Goal: Transaction & Acquisition: Purchase product/service

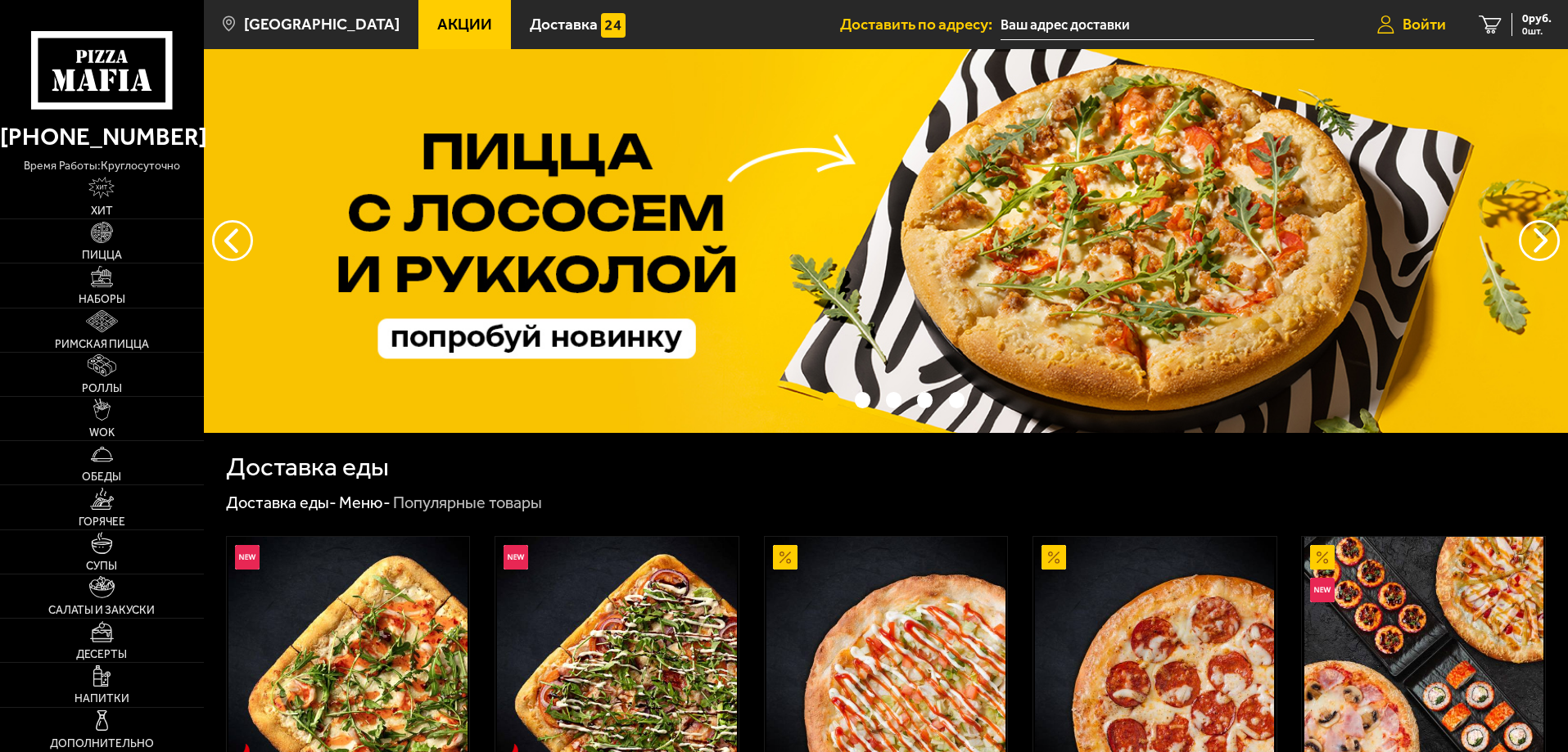
type input "[STREET_ADDRESS]"
click at [1427, 25] on span "Войти" at bounding box center [1424, 24] width 43 height 16
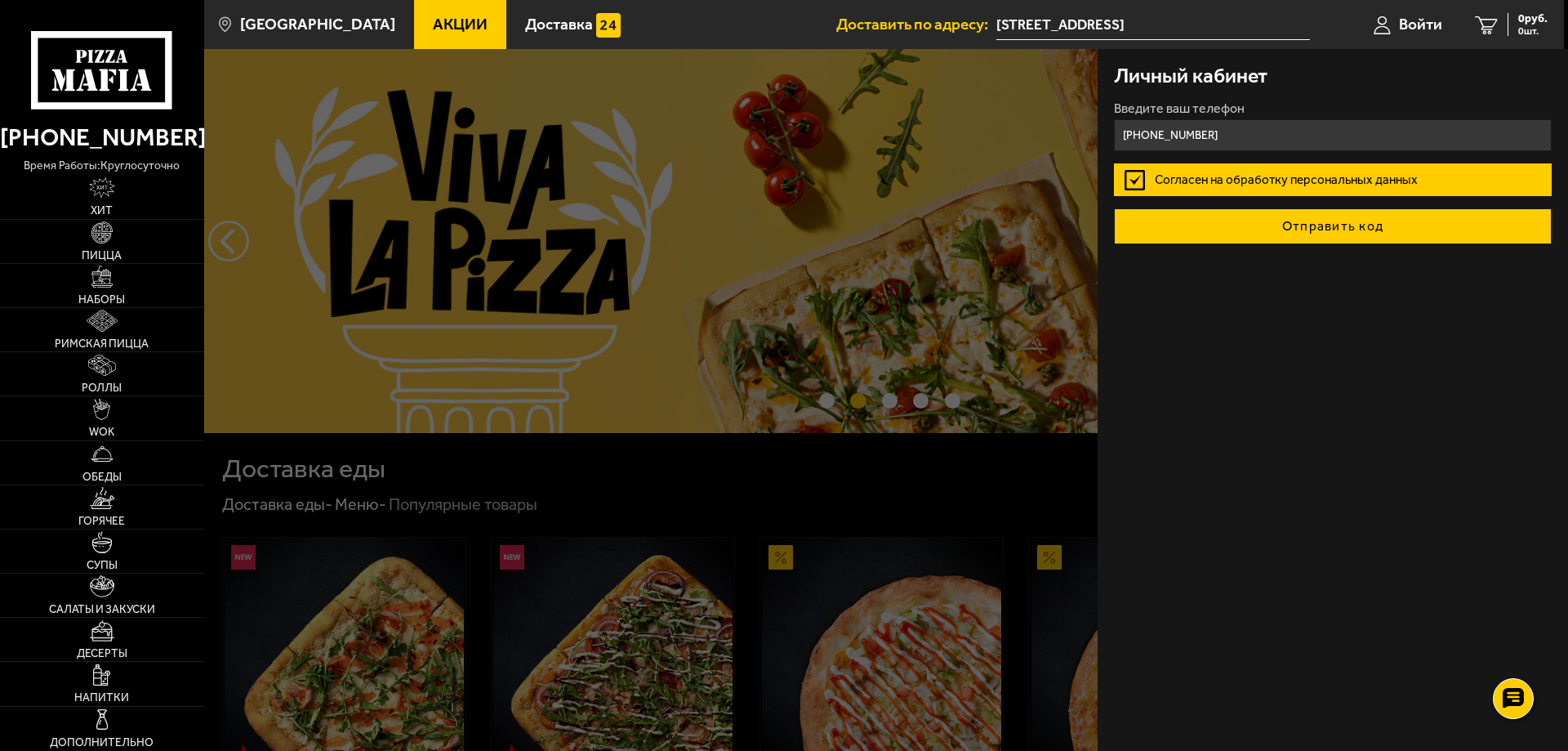
type input "[PHONE_NUMBER]"
click at [1324, 236] on button "Отправить код" at bounding box center [1333, 226] width 438 height 36
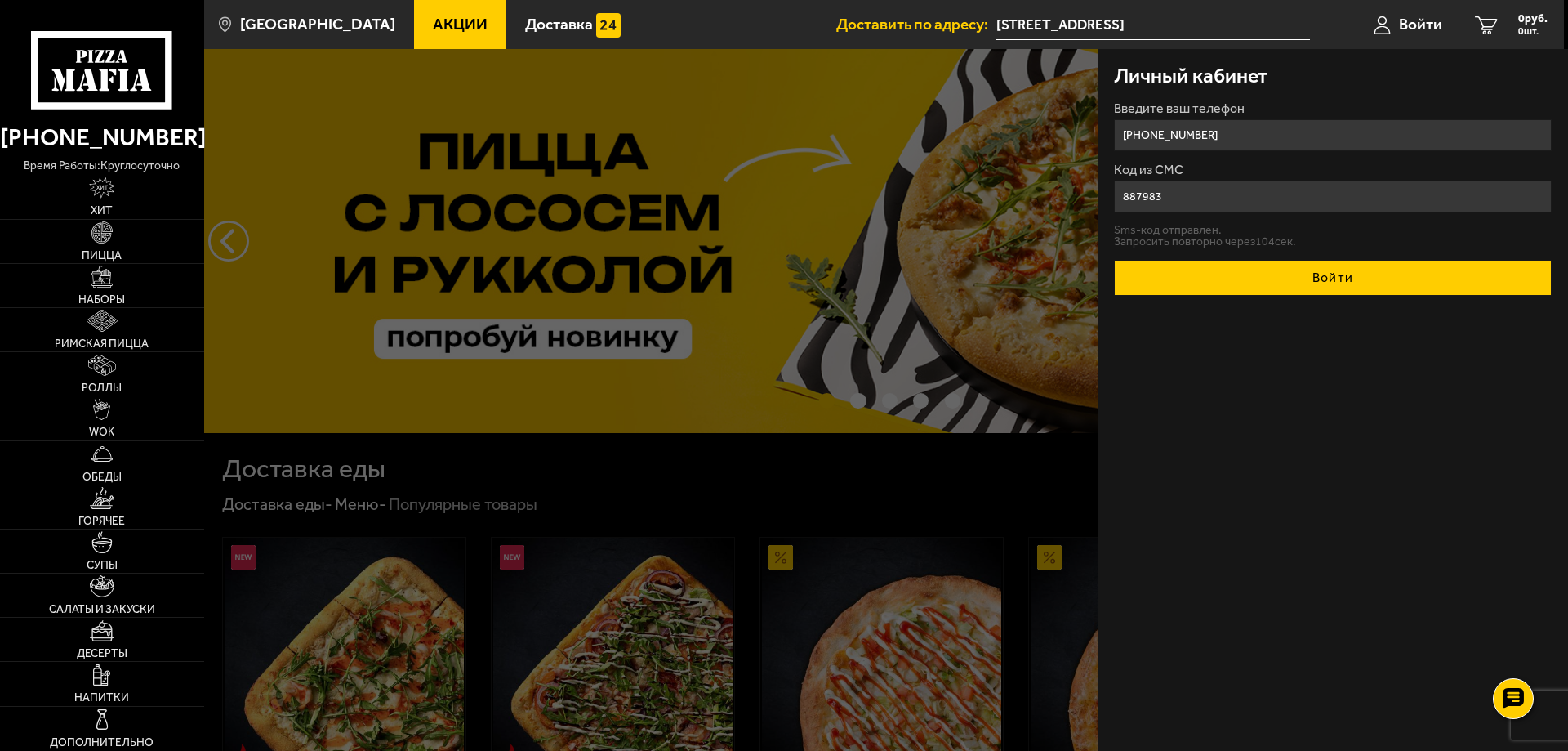
type input "887983"
click at [1327, 290] on button "Войти" at bounding box center [1333, 277] width 438 height 36
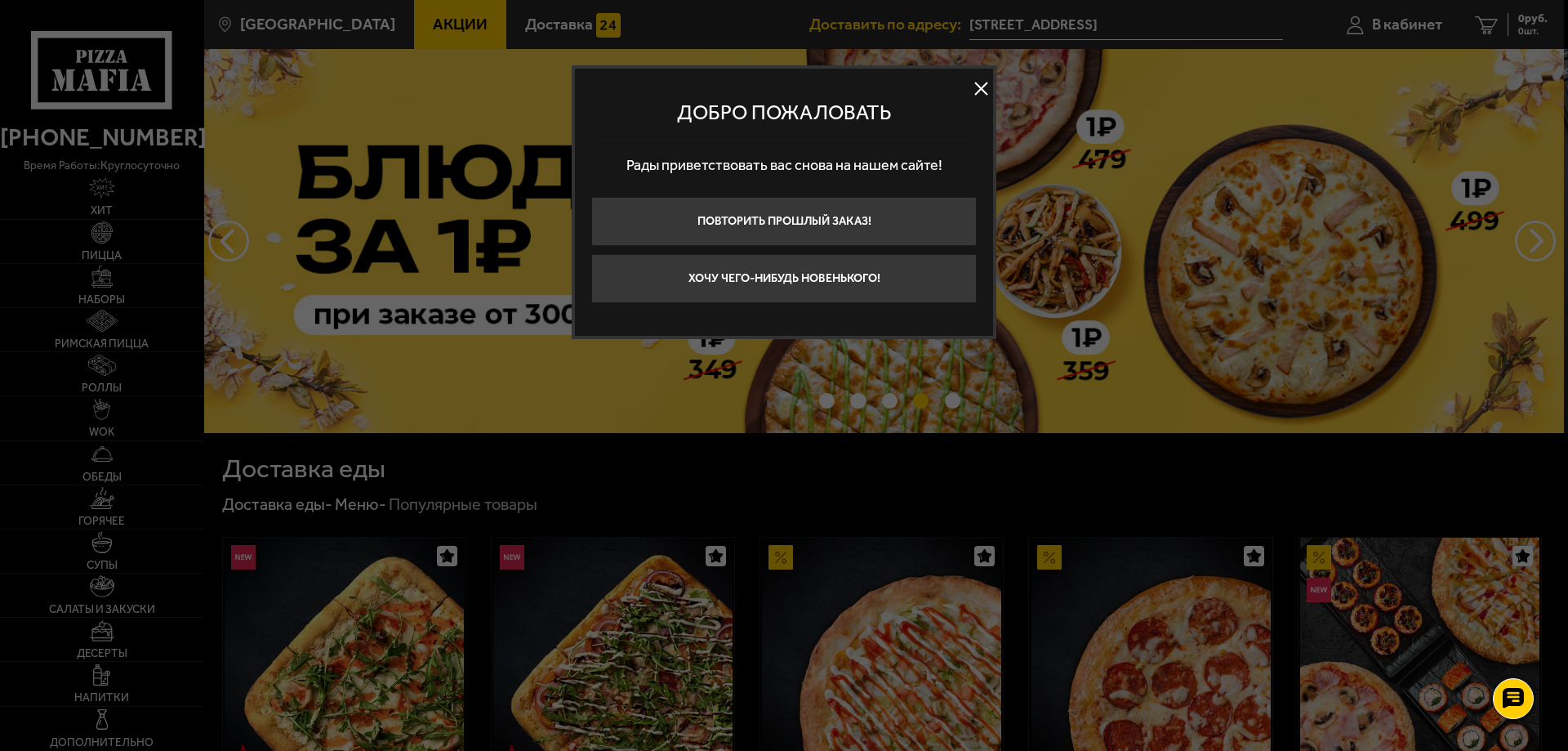
click at [981, 97] on button at bounding box center [981, 89] width 25 height 25
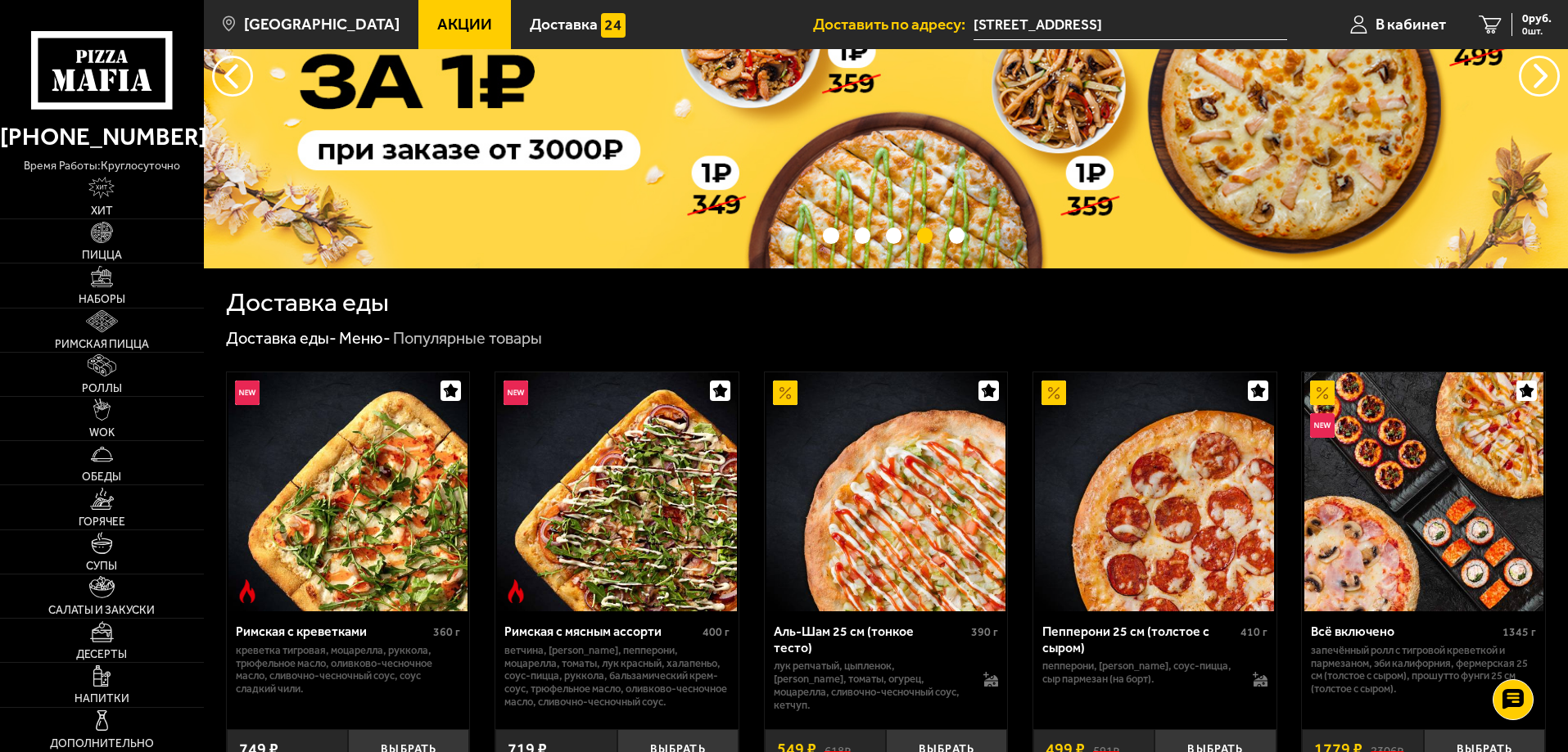
scroll to position [163, 0]
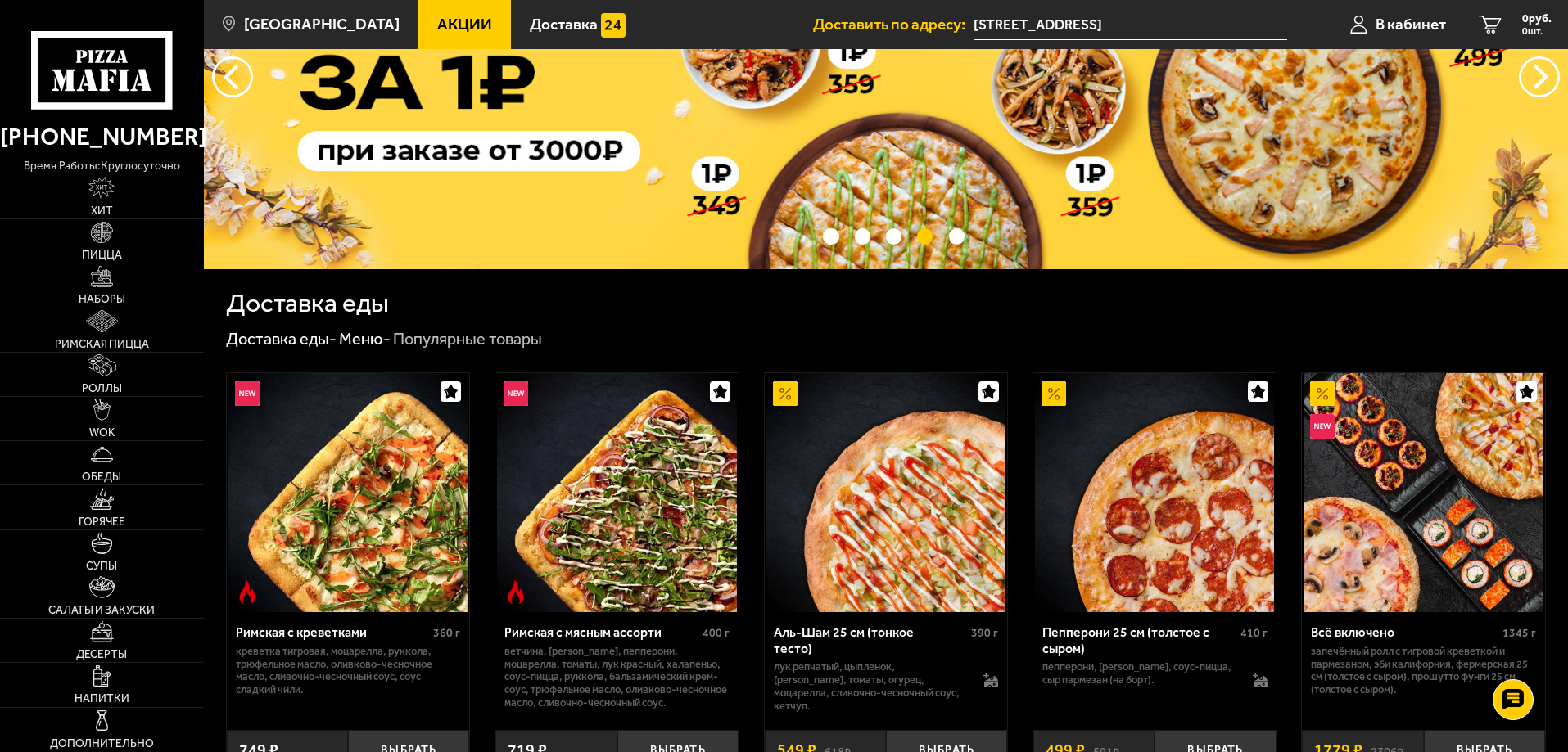
click at [118, 297] on span "Наборы" at bounding box center [102, 299] width 47 height 11
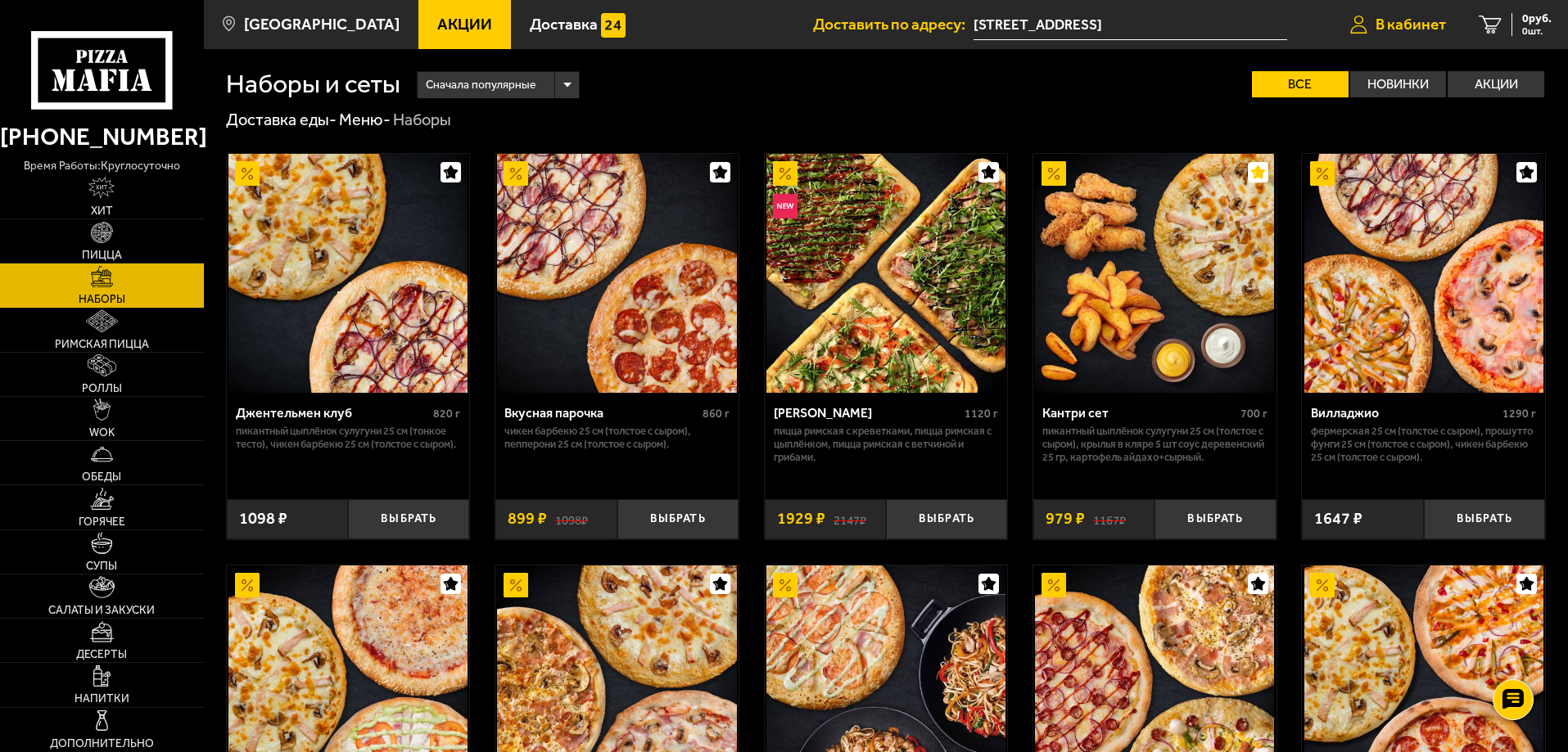
click at [1437, 30] on span "В кабинет" at bounding box center [1410, 24] width 71 height 16
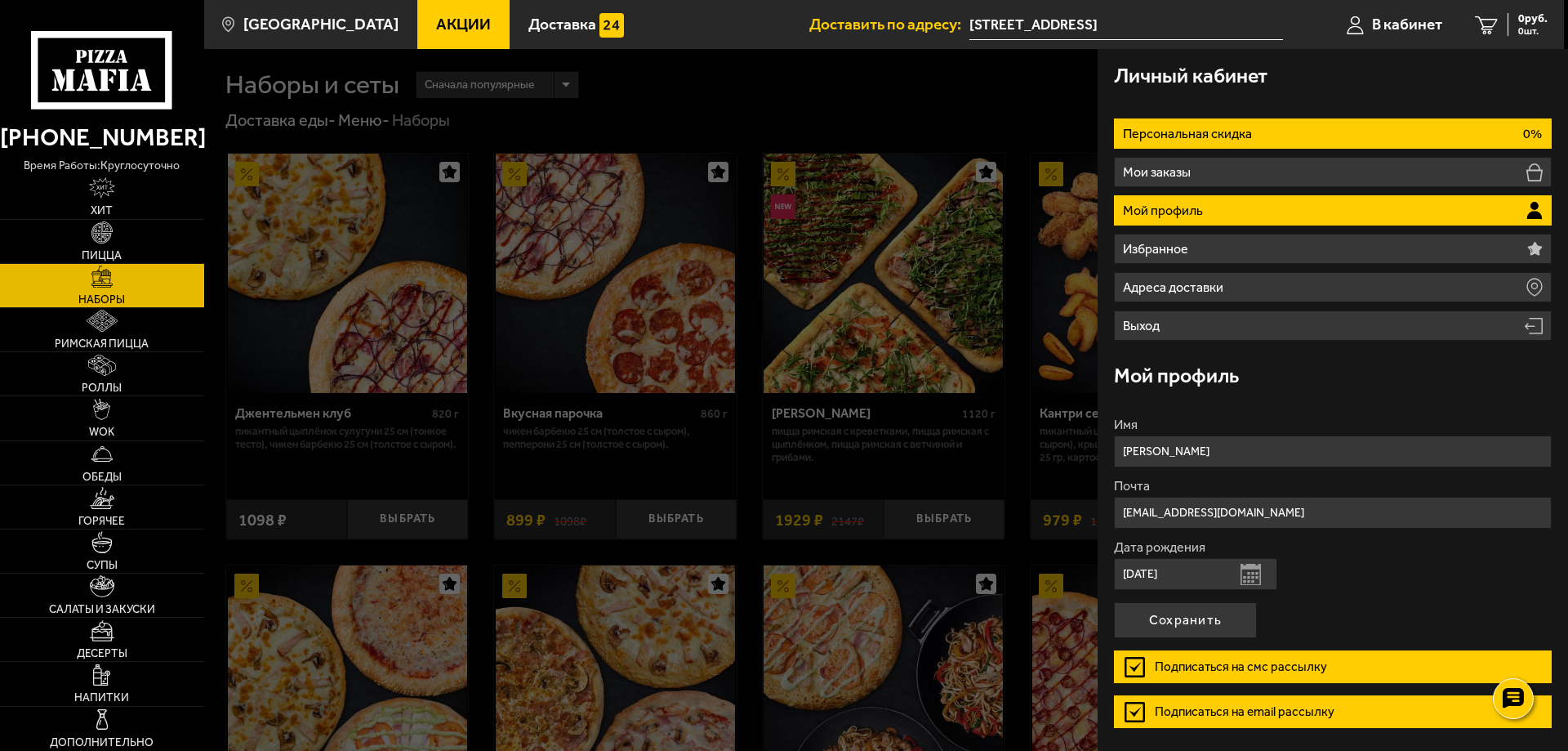
click at [1364, 133] on li "Персональная скидка 0%" at bounding box center [1333, 133] width 438 height 30
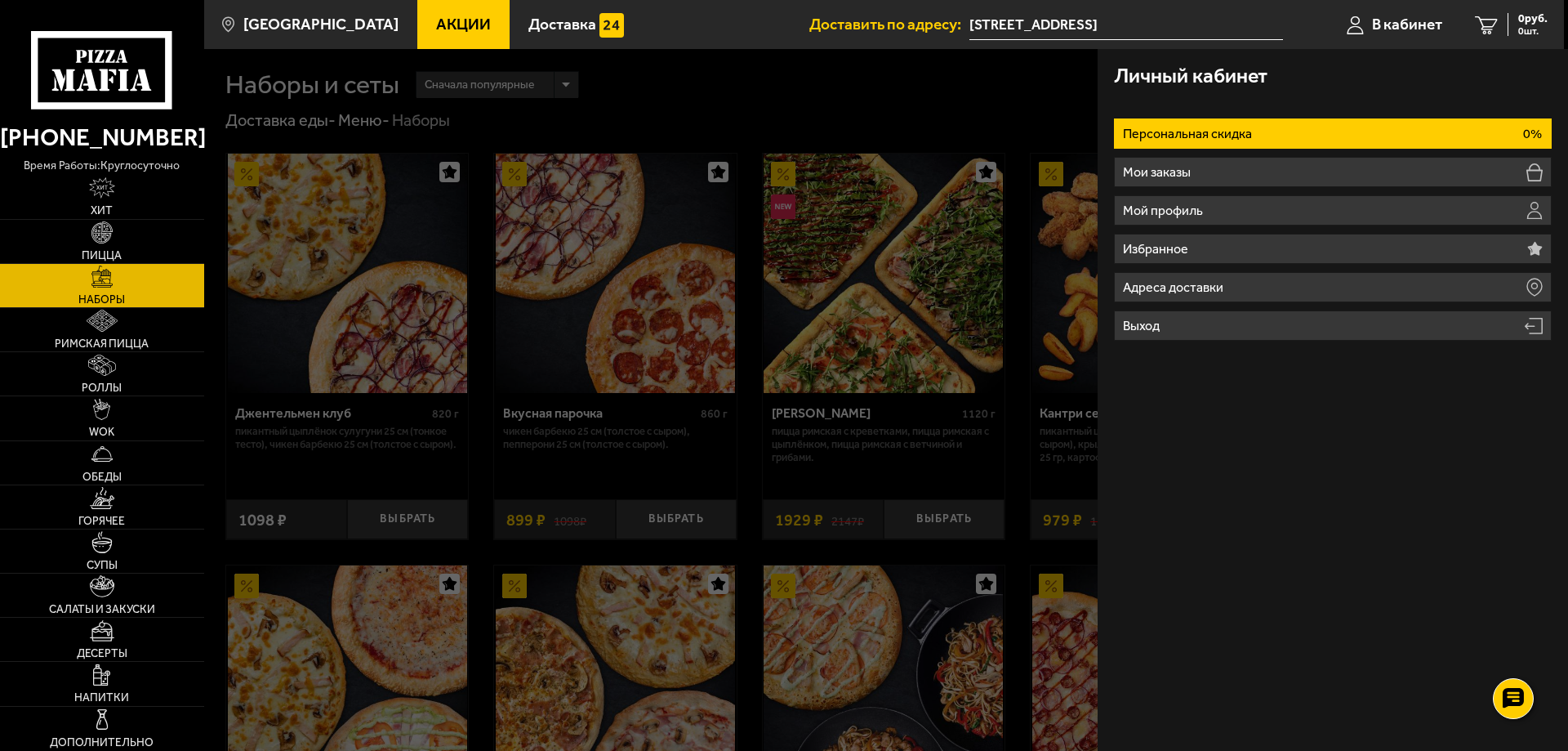
click at [1364, 133] on li "Персональная скидка 0%" at bounding box center [1333, 133] width 438 height 30
click at [1044, 86] on div at bounding box center [988, 424] width 1568 height 751
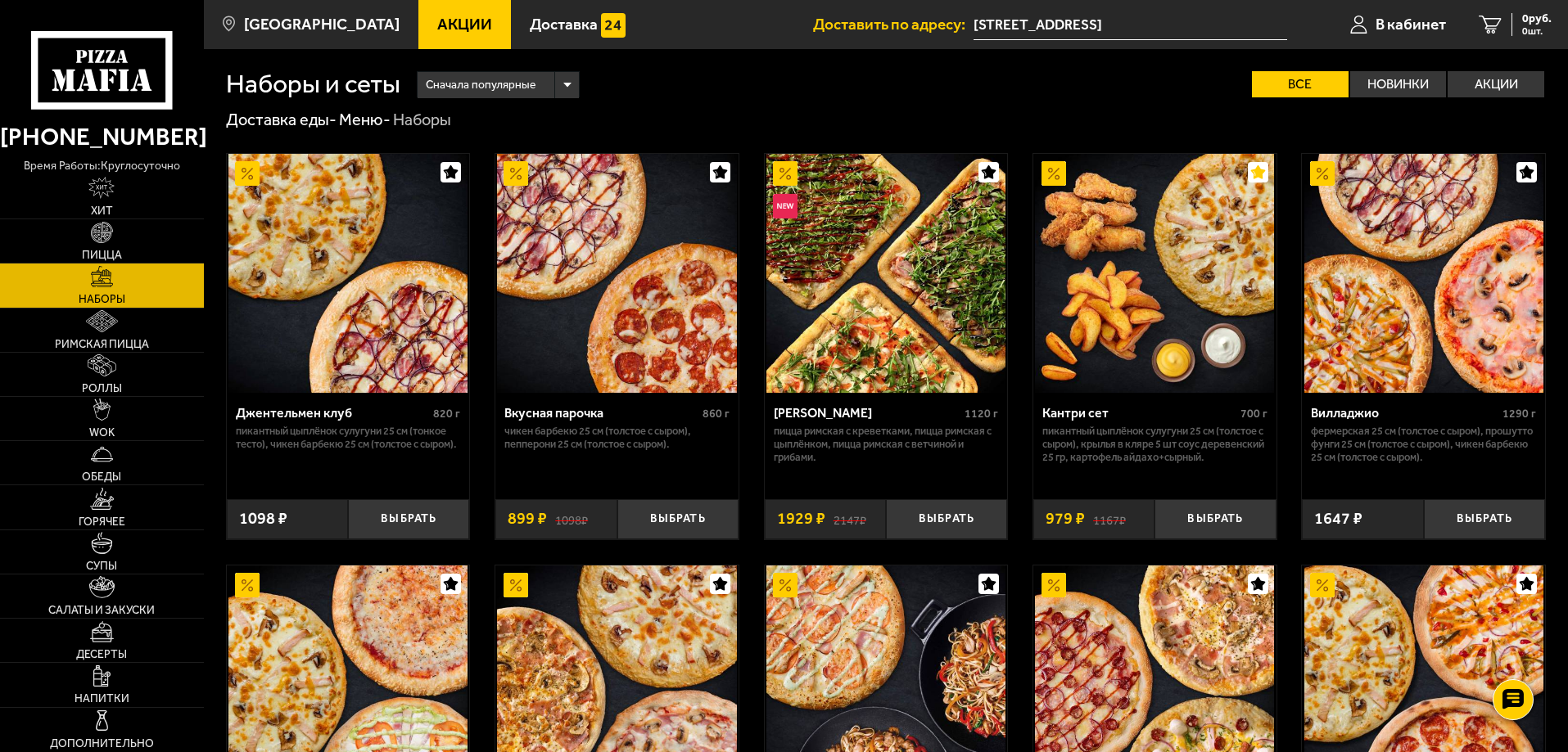
click at [572, 85] on div "Сначала популярные" at bounding box center [499, 84] width 162 height 27
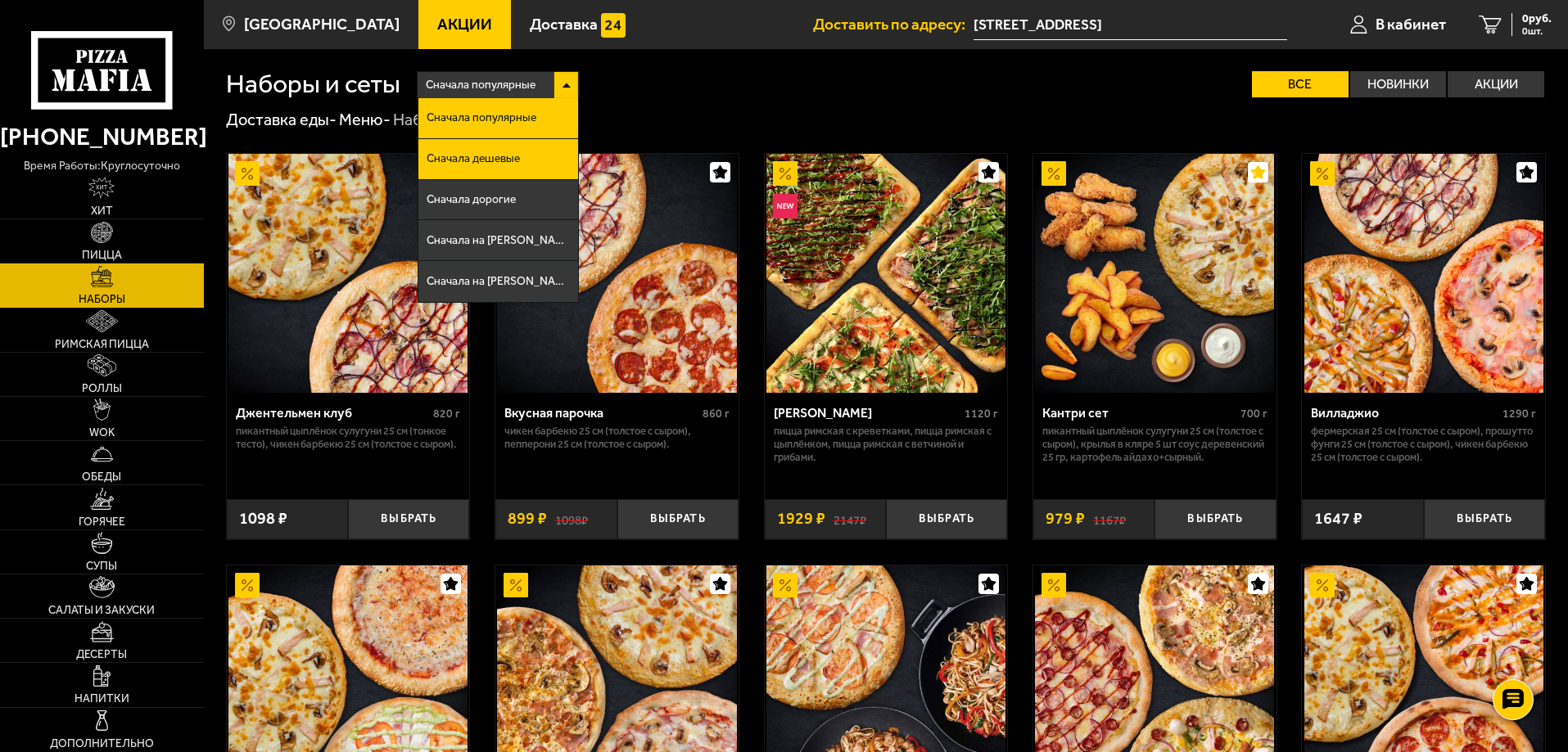
click at [518, 157] on span "Сначала дешевые" at bounding box center [473, 159] width 94 height 11
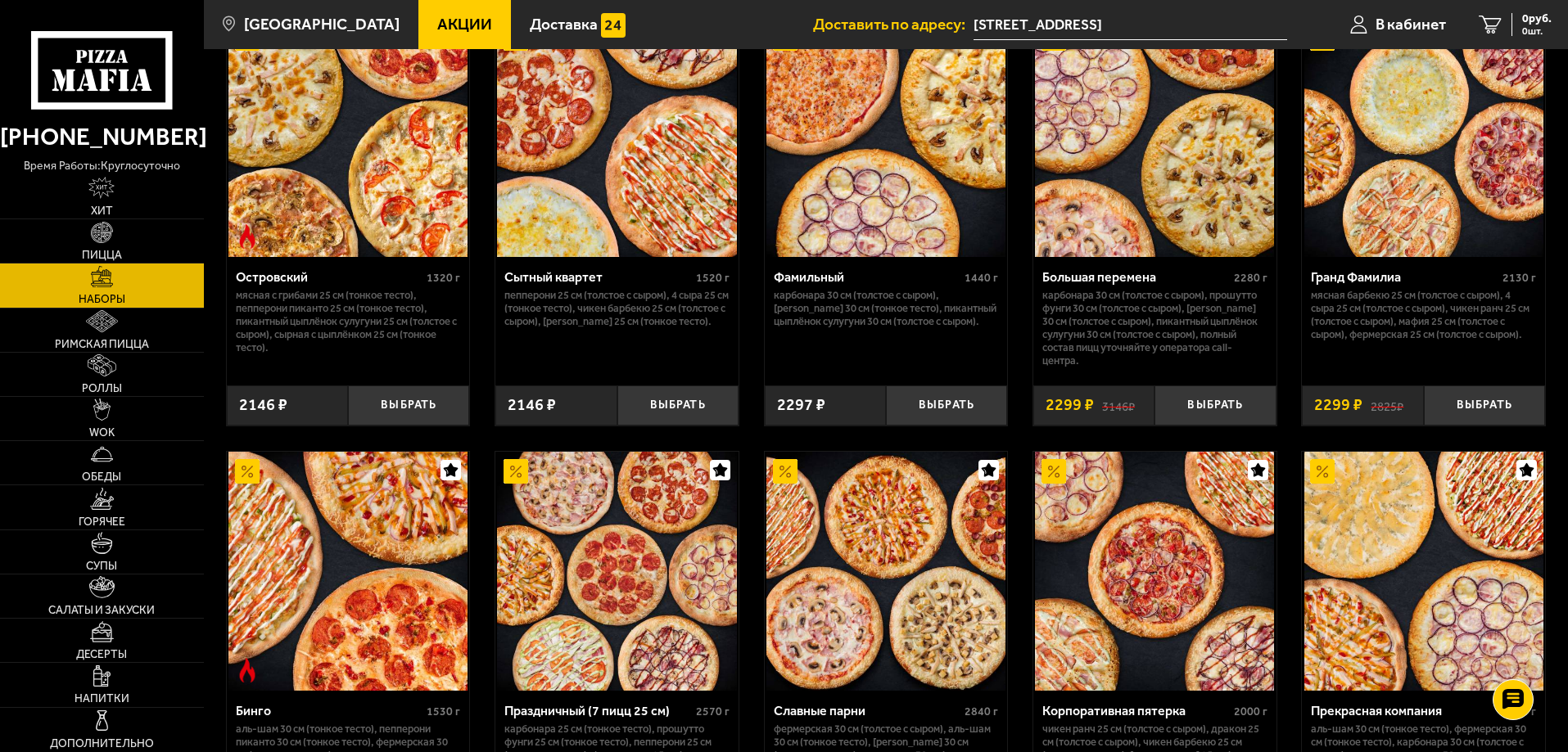
scroll to position [1780, 0]
